Goal: Transaction & Acquisition: Purchase product/service

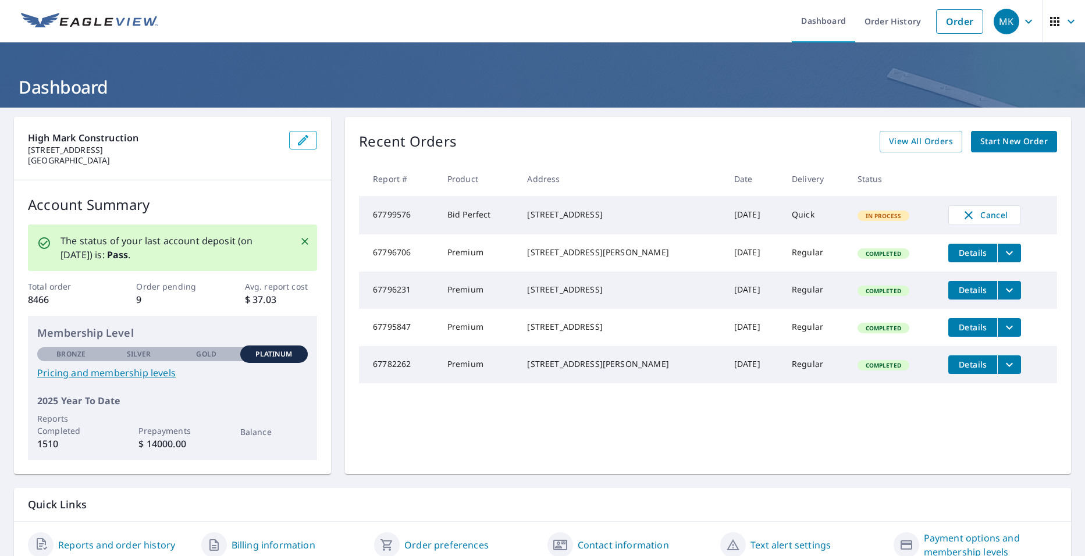
click at [1008, 144] on span "Start New Order" at bounding box center [1013, 141] width 67 height 15
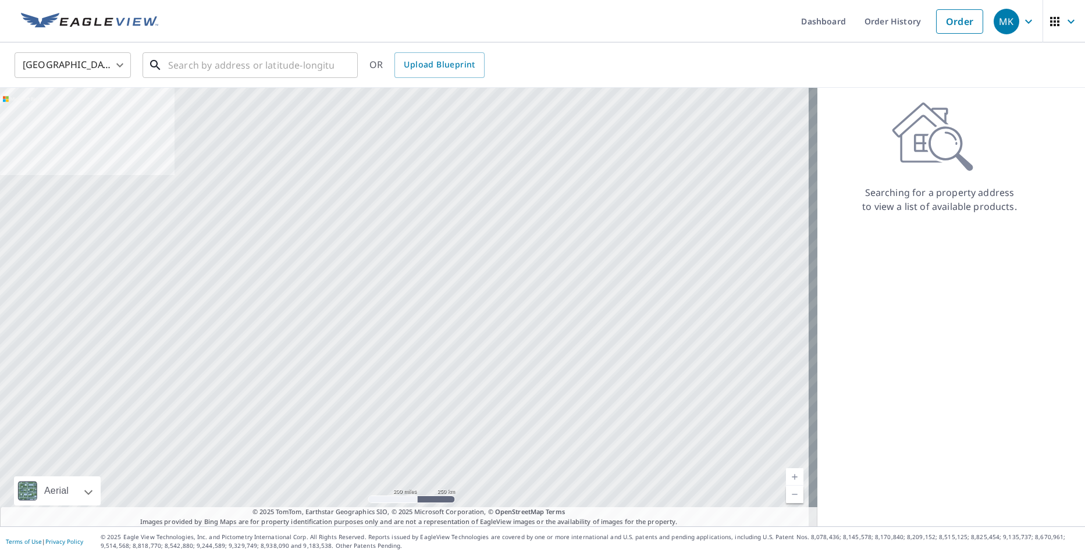
click at [222, 65] on input "text" at bounding box center [251, 65] width 166 height 33
paste input "[STREET_ADDRESS])"
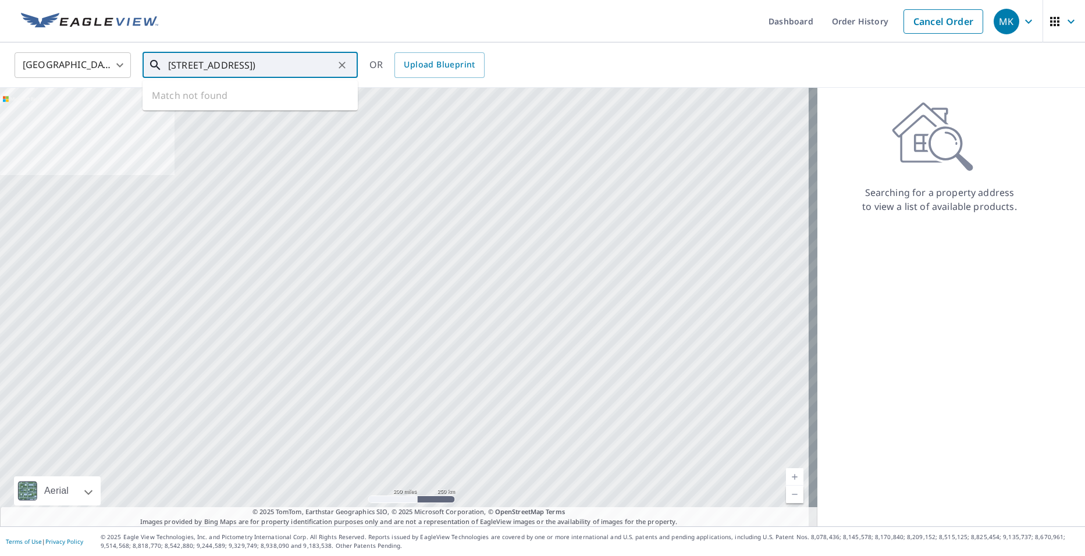
scroll to position [0, 1]
click at [289, 102] on span "[STREET_ADDRESS]" at bounding box center [257, 99] width 183 height 14
type input "[STREET_ADDRESS]"
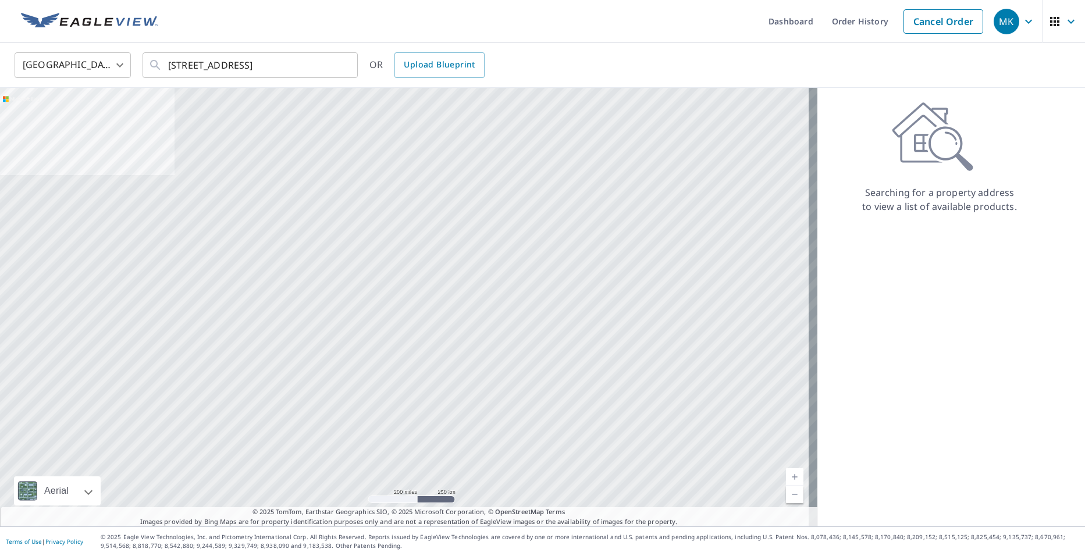
scroll to position [0, 0]
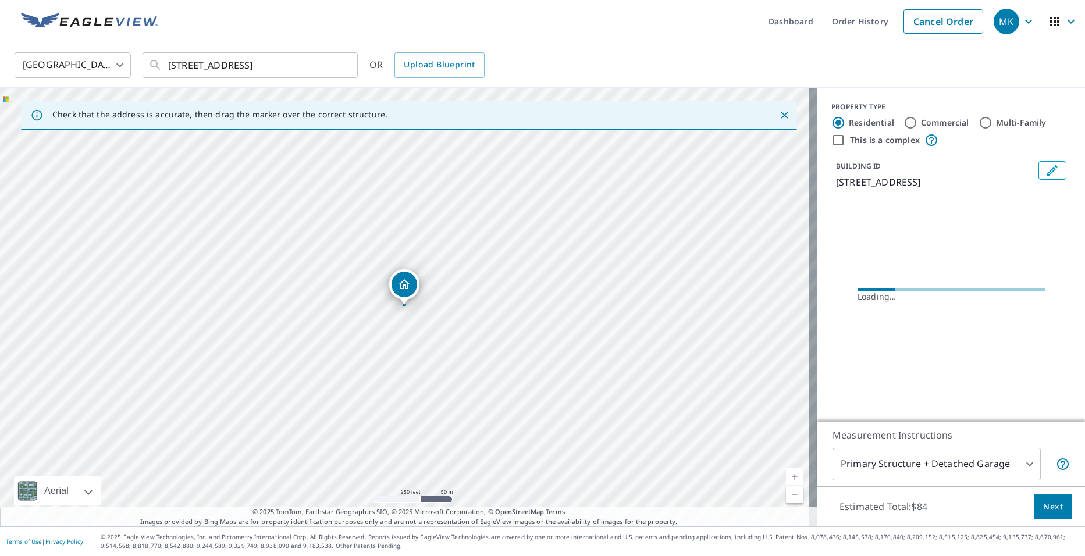
click at [411, 286] on icon "Dropped pin, building 1, Residential property, 3409 N 2nd St Harrisburg, PA 171…" at bounding box center [404, 284] width 14 height 14
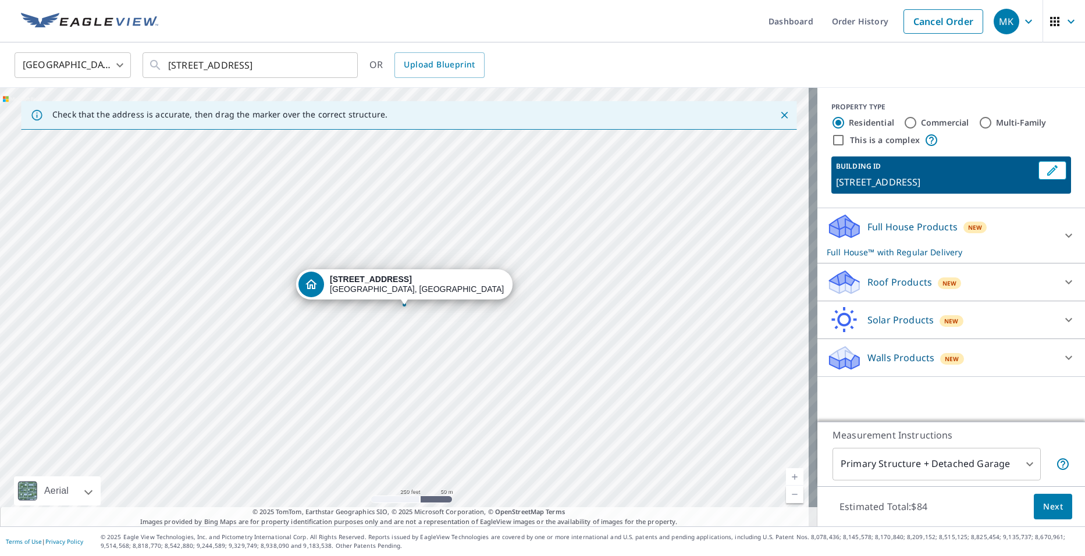
click at [1003, 463] on body "MK MK Dashboard Order History Cancel Order MK [GEOGRAPHIC_DATA] [GEOGRAPHIC_DAT…" at bounding box center [542, 278] width 1085 height 556
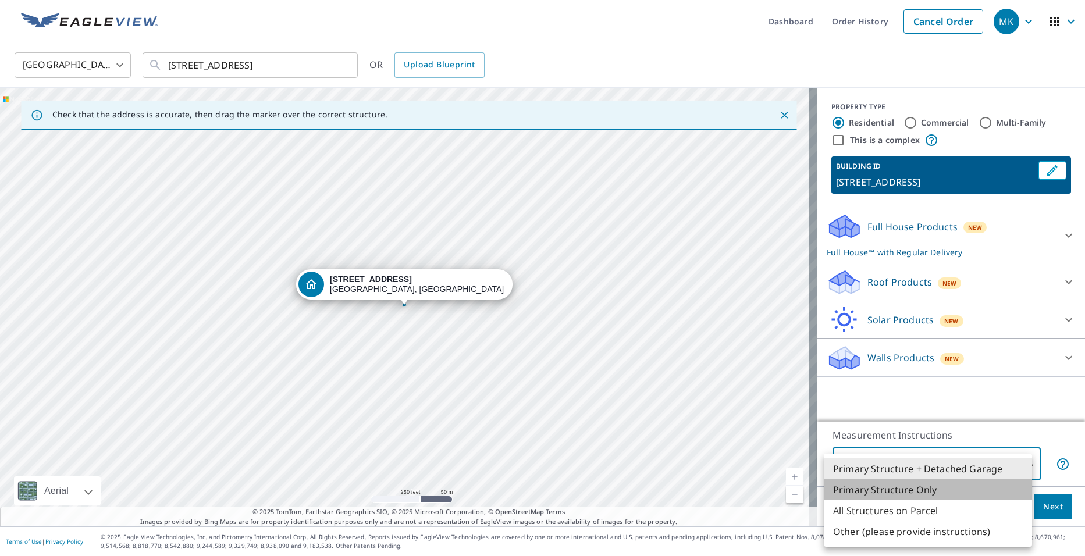
click at [928, 495] on li "Primary Structure Only" at bounding box center [927, 489] width 208 height 21
type input "2"
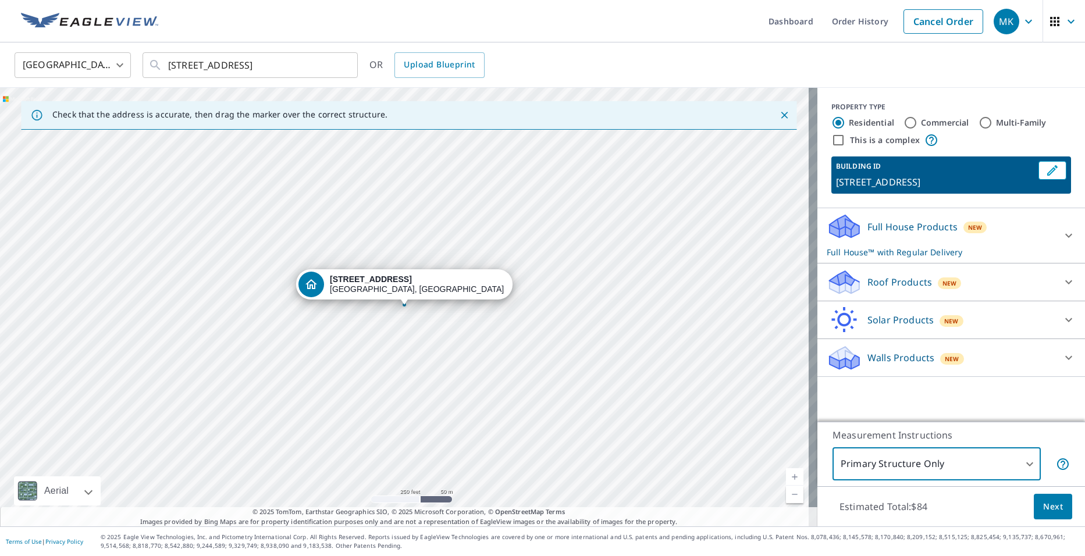
click at [1061, 233] on icon at bounding box center [1068, 236] width 14 height 14
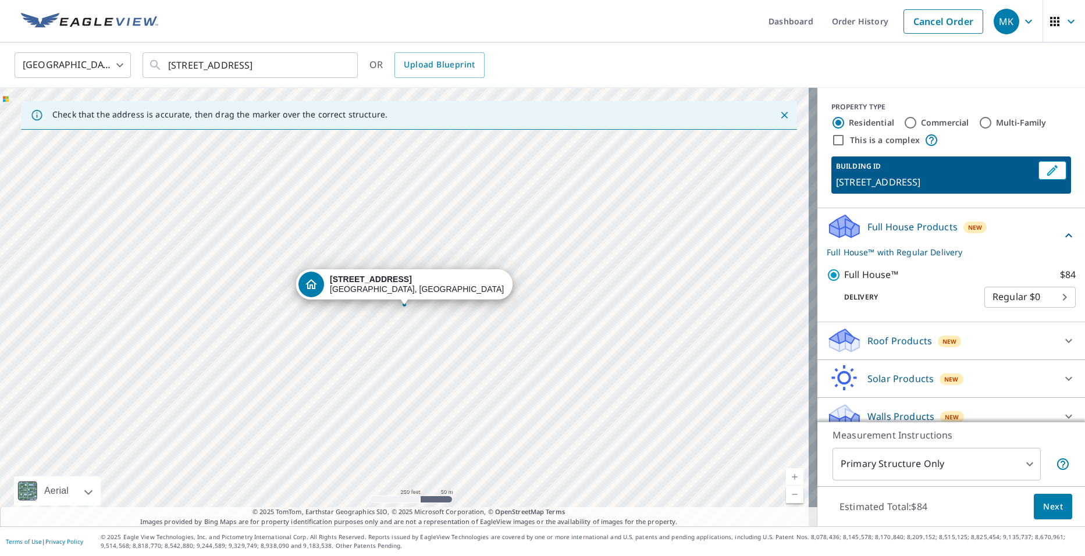
click at [1061, 233] on icon at bounding box center [1068, 236] width 14 height 14
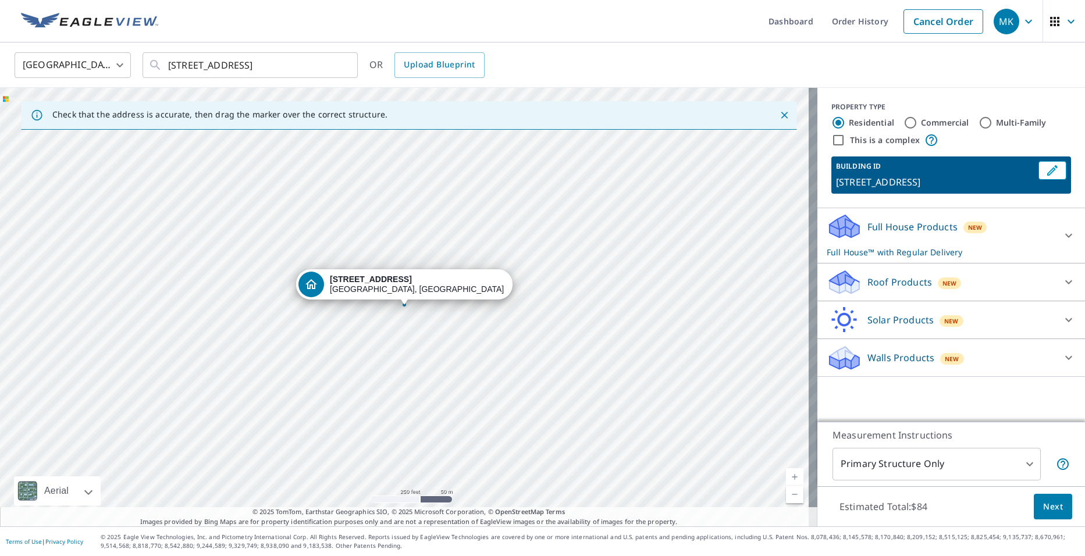
click at [1061, 285] on icon at bounding box center [1068, 282] width 14 height 14
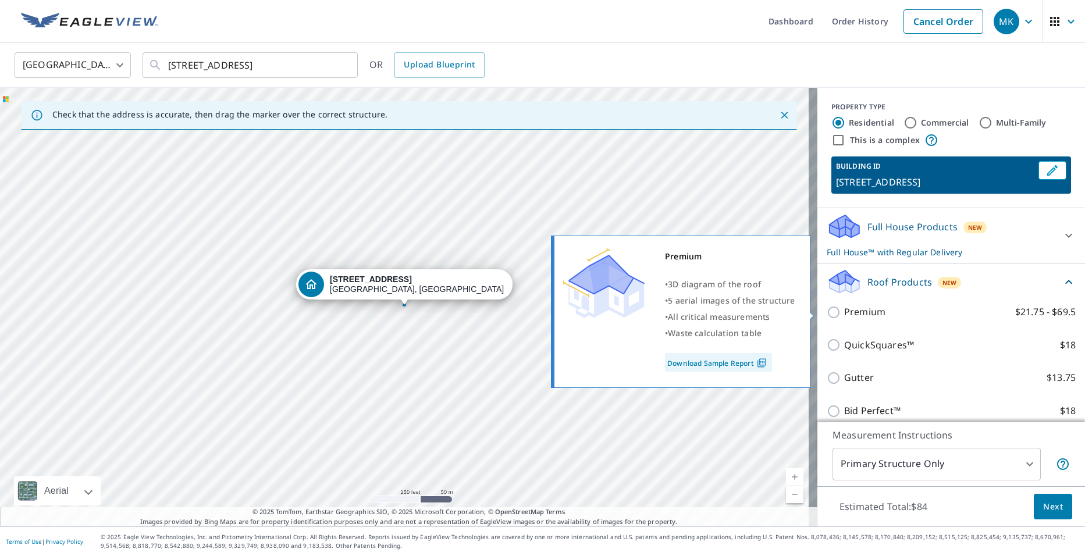
click at [844, 310] on p "Premium" at bounding box center [864, 312] width 41 height 15
click at [835, 310] on input "Premium $21.75 - $69.5" at bounding box center [834, 312] width 17 height 14
checkbox input "true"
checkbox input "false"
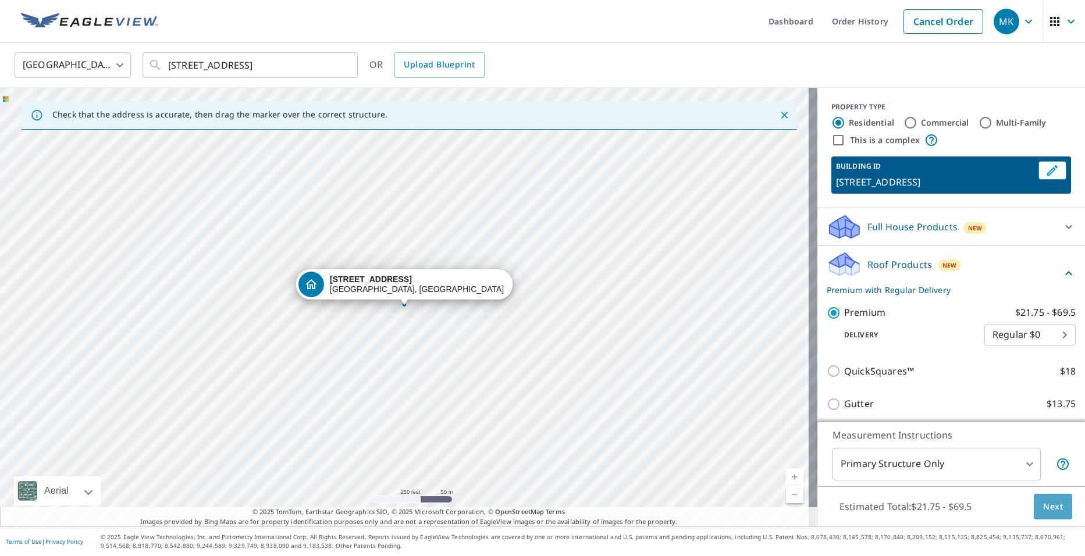
click at [1043, 506] on span "Next" at bounding box center [1053, 507] width 20 height 15
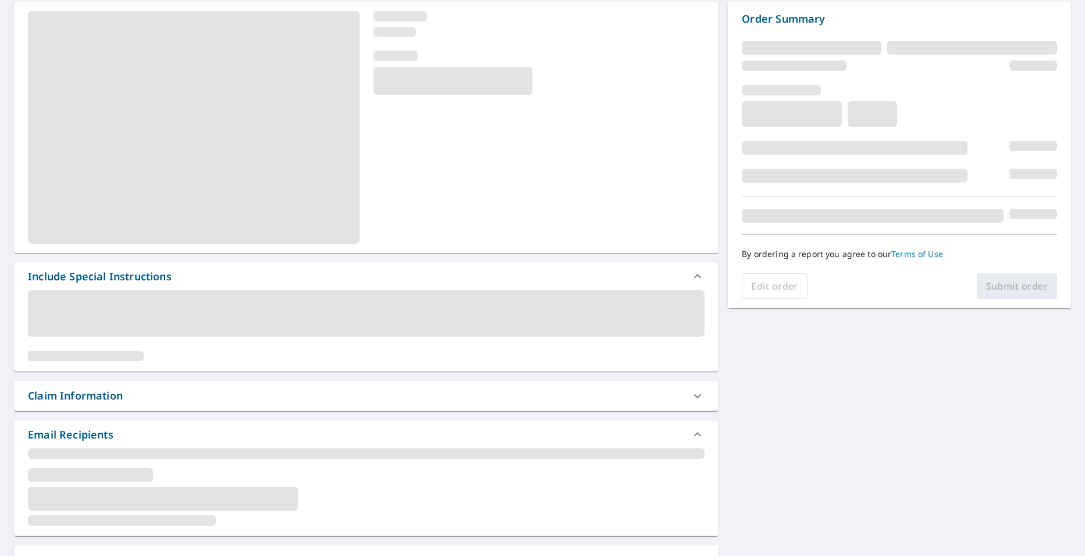
scroll to position [116, 0]
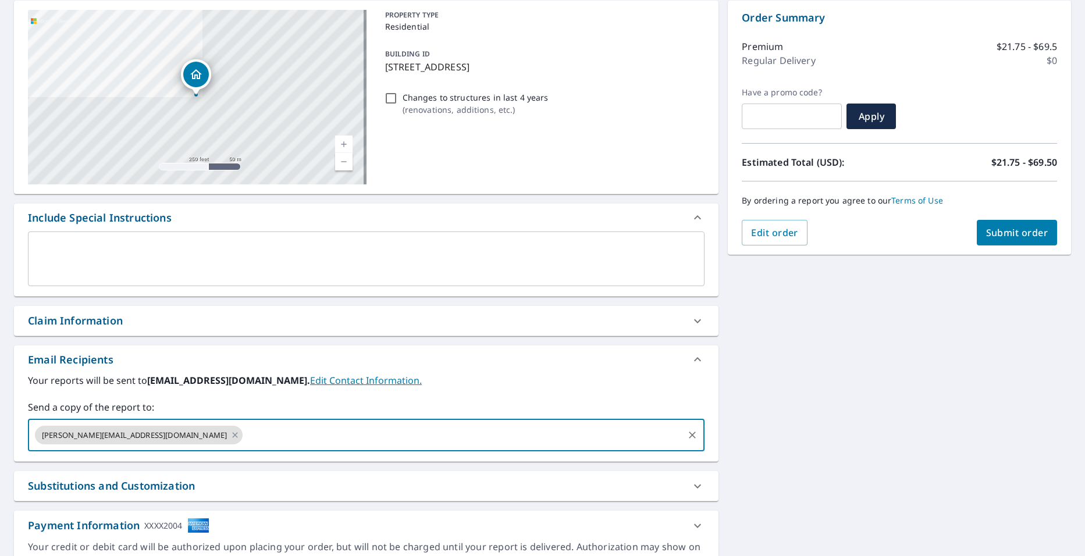
click at [275, 433] on input "text" at bounding box center [462, 435] width 437 height 22
type input "[EMAIL_ADDRESS][DOMAIN_NAME]"
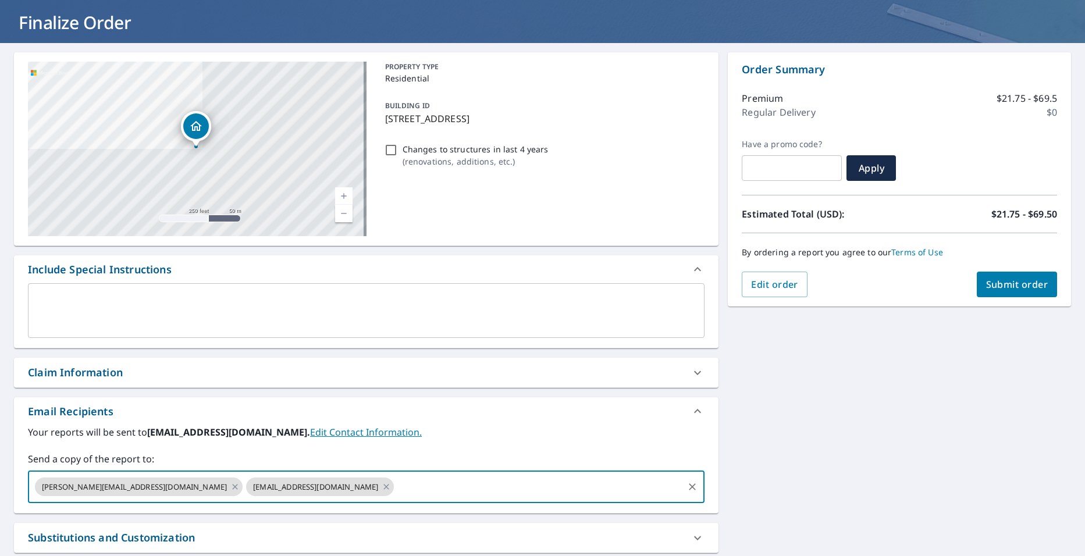
scroll to position [0, 0]
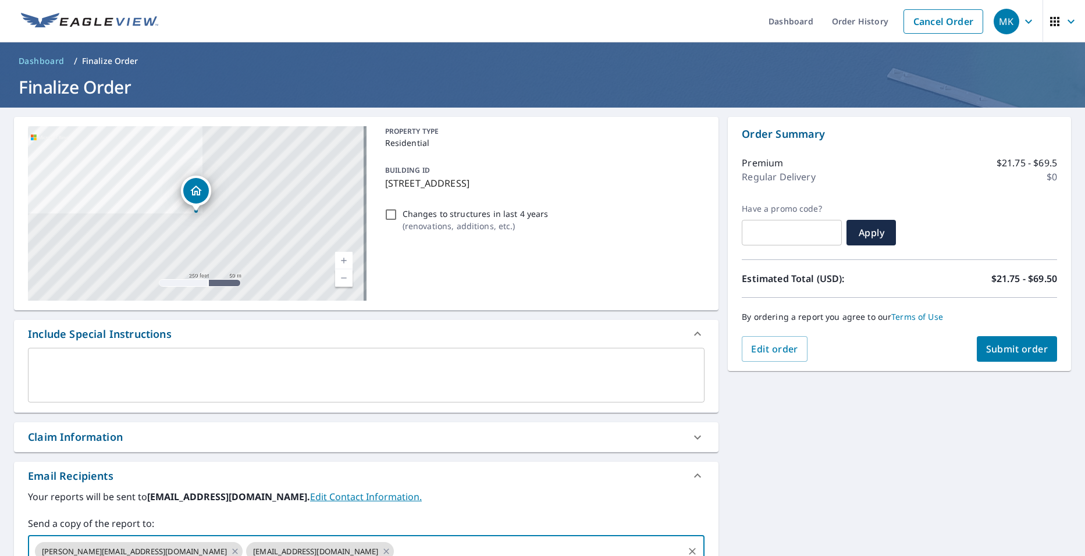
click at [1003, 347] on span "Submit order" at bounding box center [1017, 349] width 62 height 13
checkbox input "true"
